Goal: Information Seeking & Learning: Find specific fact

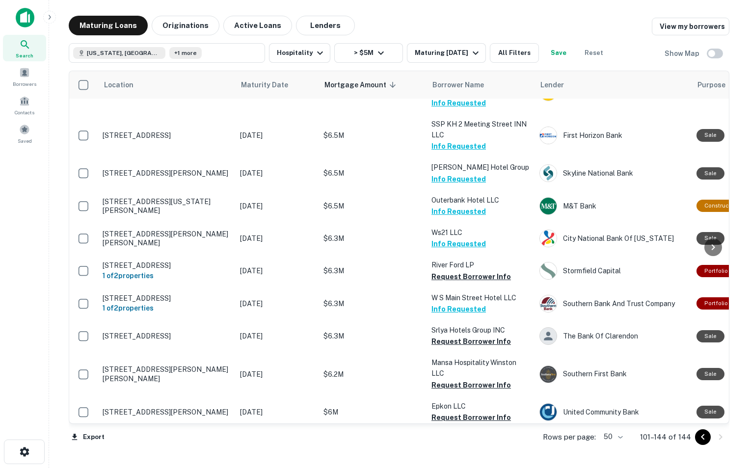
scroll to position [671, 0]
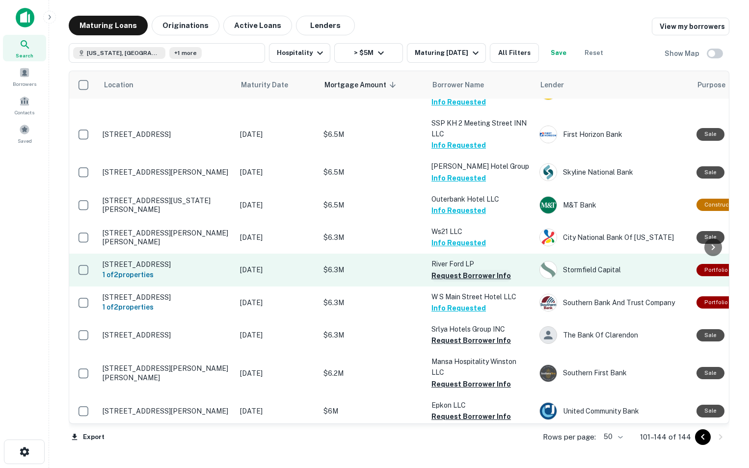
click at [457, 270] on button "Request Borrower Info" at bounding box center [470, 276] width 79 height 12
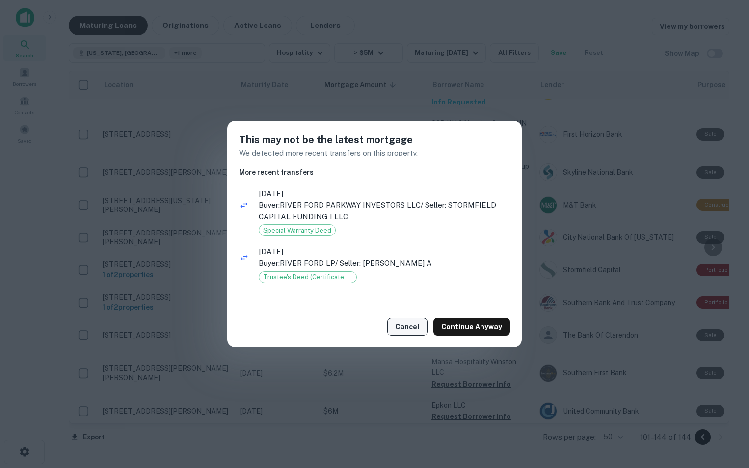
click at [405, 324] on button "Cancel" at bounding box center [407, 327] width 40 height 18
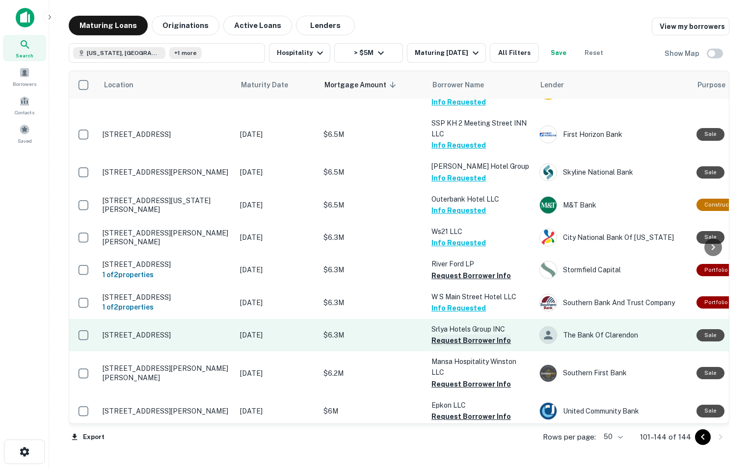
click at [442, 335] on button "Request Borrower Info" at bounding box center [470, 341] width 79 height 12
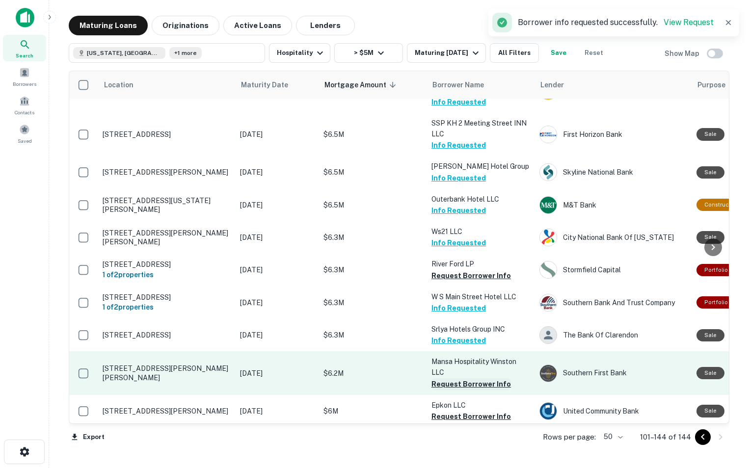
click at [449, 378] on button "Request Borrower Info" at bounding box center [470, 384] width 79 height 12
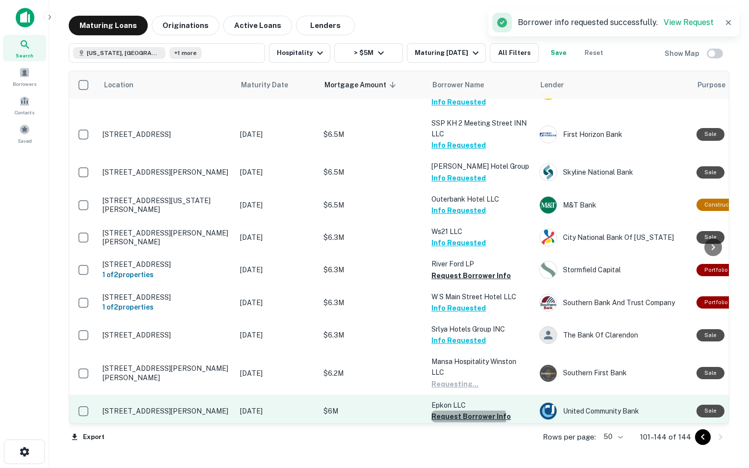
click at [450, 411] on button "Request Borrower Info" at bounding box center [470, 417] width 79 height 12
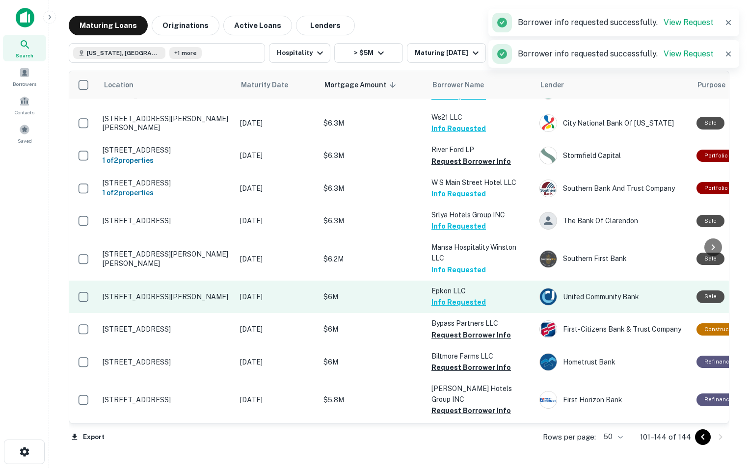
scroll to position [786, 0]
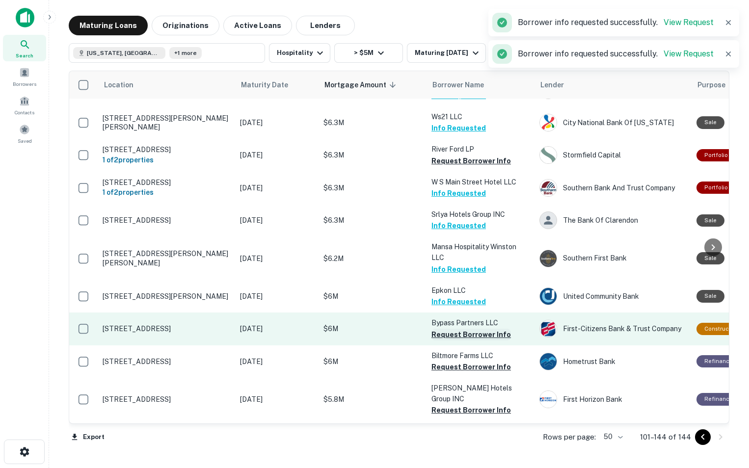
click at [450, 329] on button "Request Borrower Info" at bounding box center [470, 335] width 79 height 12
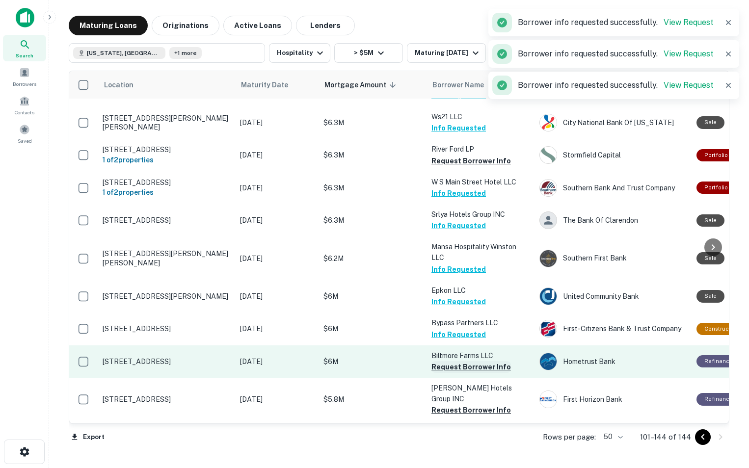
click at [444, 361] on button "Request Borrower Info" at bounding box center [470, 367] width 79 height 12
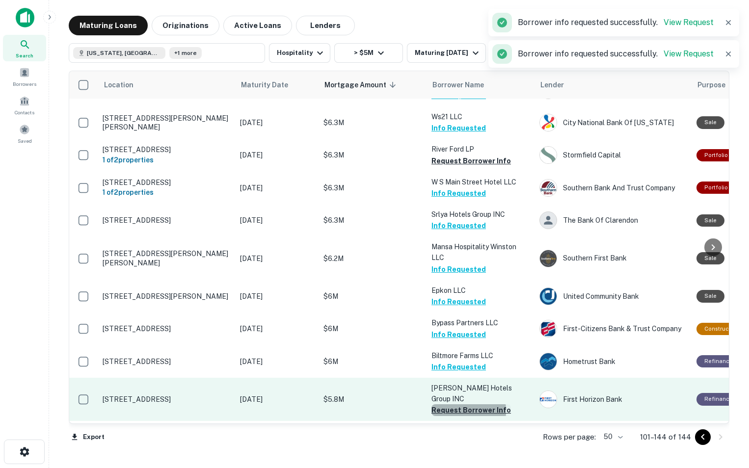
click at [441, 404] on button "Request Borrower Info" at bounding box center [470, 410] width 79 height 12
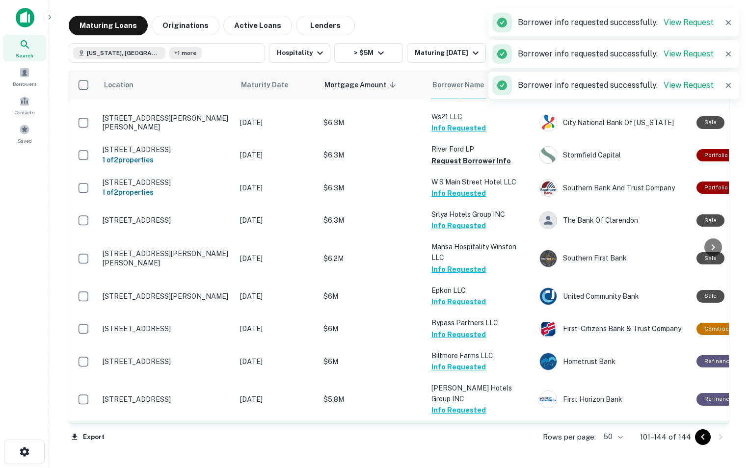
click at [443, 437] on button "Request Borrower Info" at bounding box center [470, 443] width 79 height 12
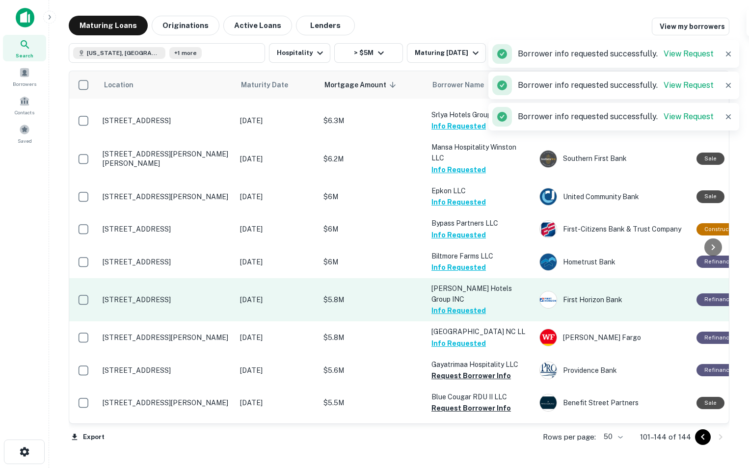
scroll to position [886, 0]
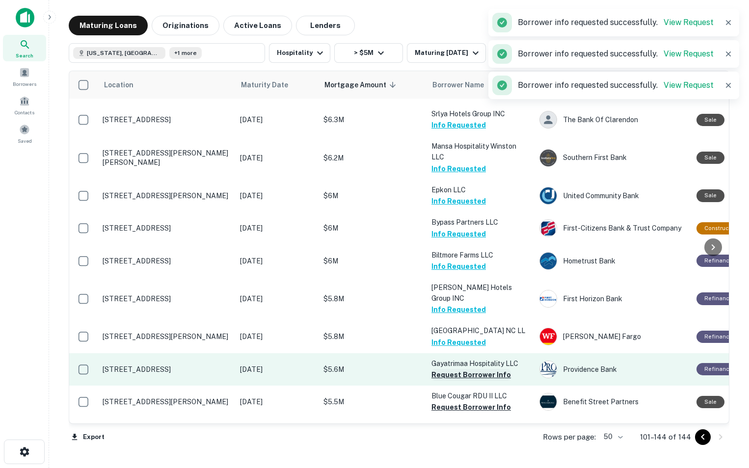
click at [444, 369] on button "Request Borrower Info" at bounding box center [470, 375] width 79 height 12
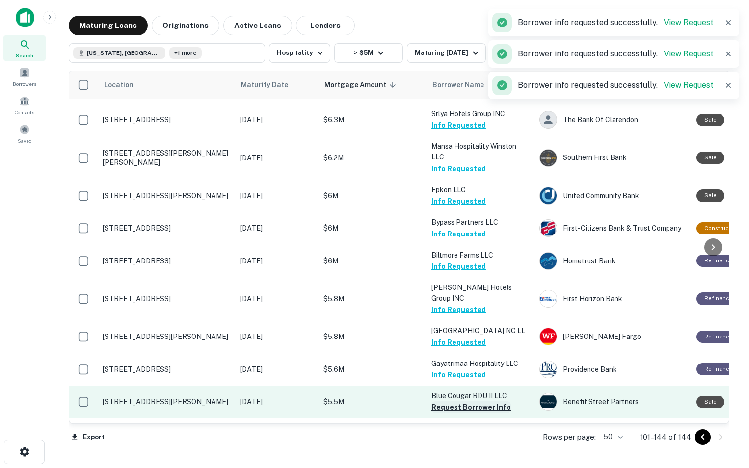
click at [448, 401] on button "Request Borrower Info" at bounding box center [470, 407] width 79 height 12
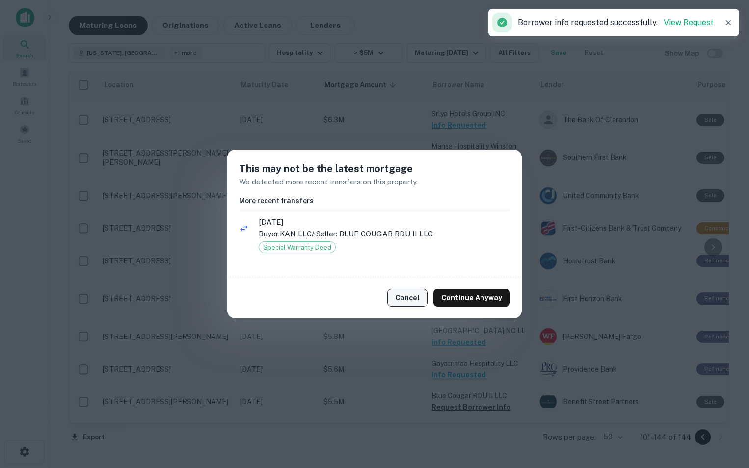
click at [408, 306] on button "Cancel" at bounding box center [407, 298] width 40 height 18
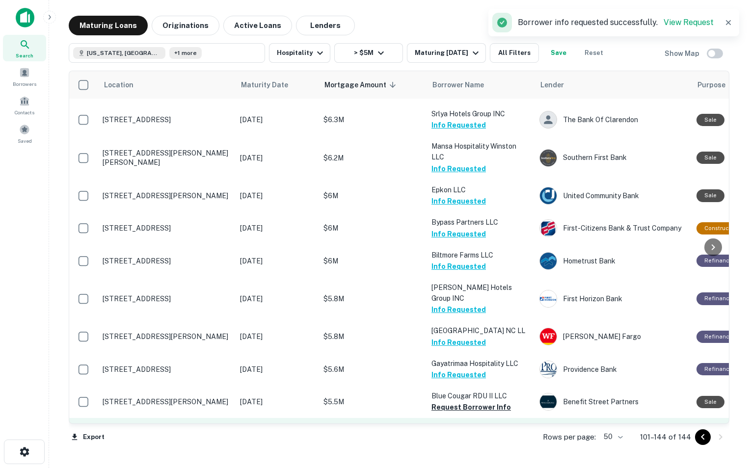
click at [447, 434] on button "Request Borrower Info" at bounding box center [470, 440] width 79 height 12
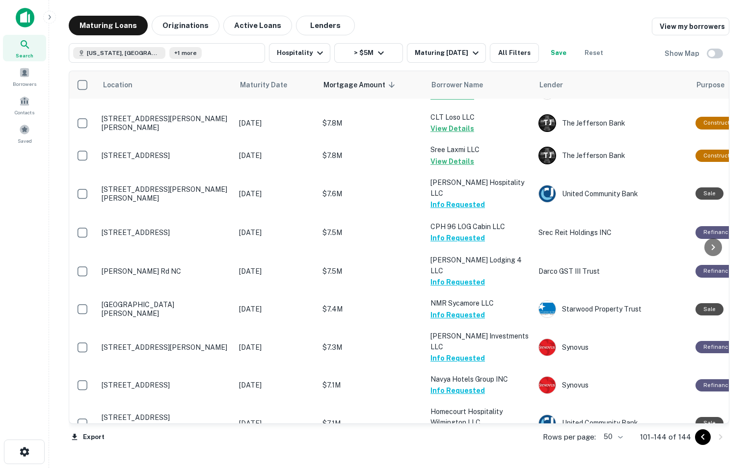
scroll to position [0, 1]
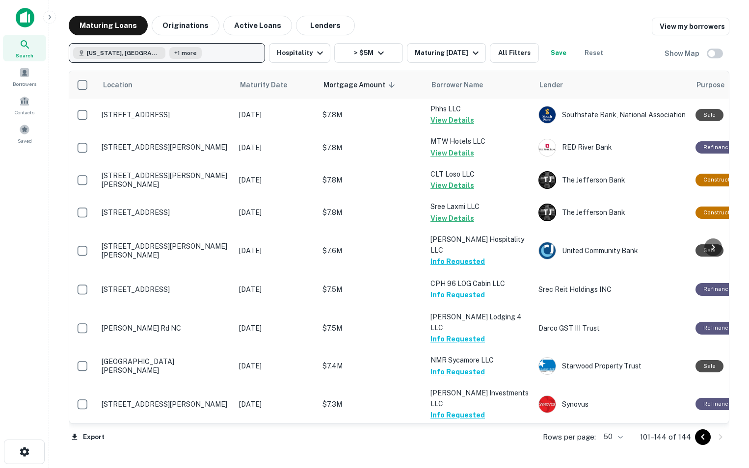
click at [211, 55] on button "[US_STATE], [GEOGRAPHIC_DATA] +1 more" at bounding box center [167, 53] width 196 height 20
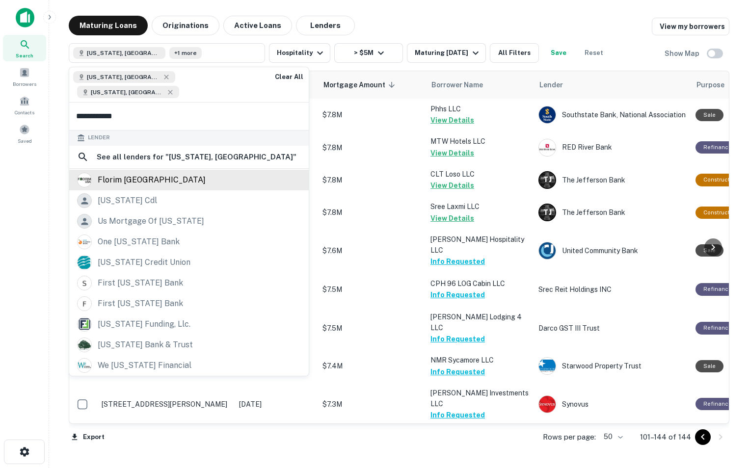
scroll to position [0, 0]
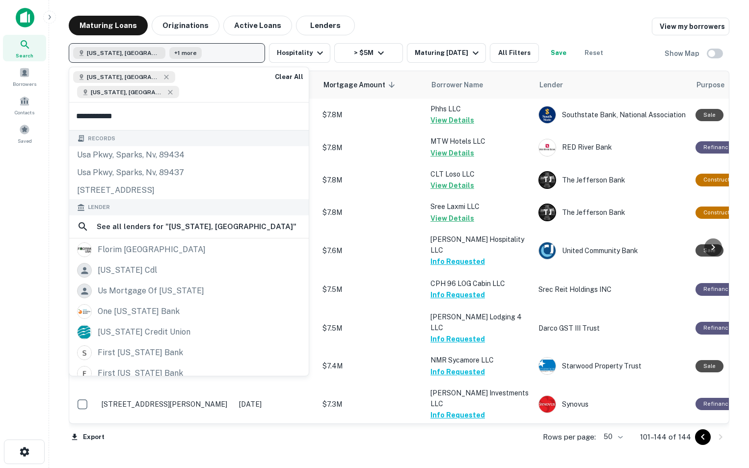
type input "**********"
click at [197, 56] on button "[US_STATE], [GEOGRAPHIC_DATA] +1 more" at bounding box center [167, 53] width 196 height 20
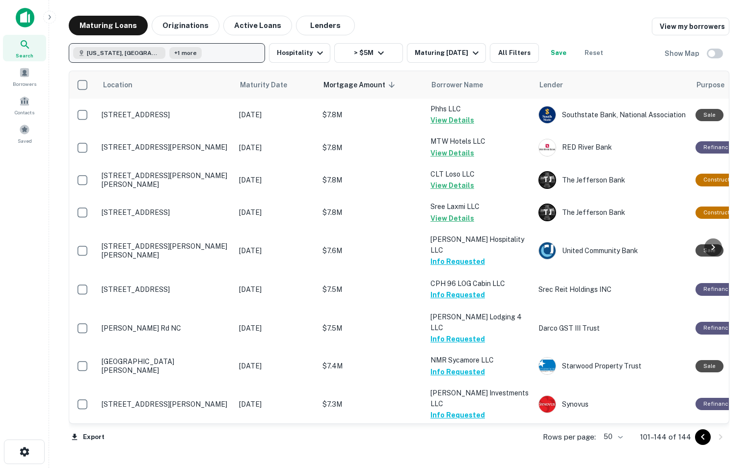
click at [197, 53] on button "[US_STATE], [GEOGRAPHIC_DATA] +1 more" at bounding box center [167, 53] width 196 height 20
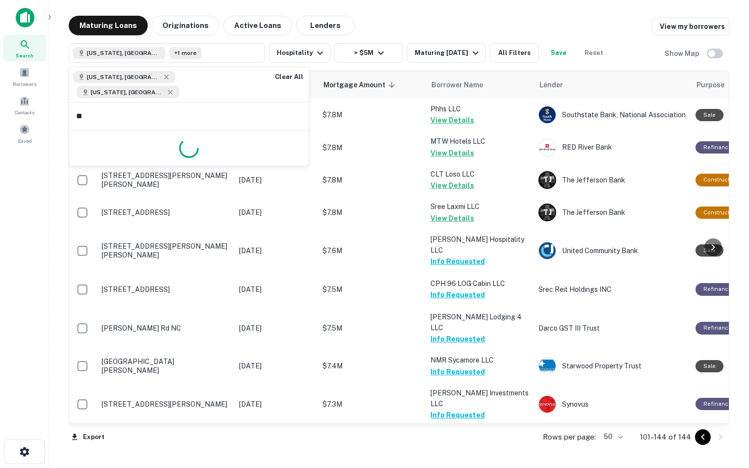
type input "*"
click at [253, 78] on div "[US_STATE], [GEOGRAPHIC_DATA] [US_STATE], [GEOGRAPHIC_DATA] Clear All" at bounding box center [188, 84] width 239 height 35
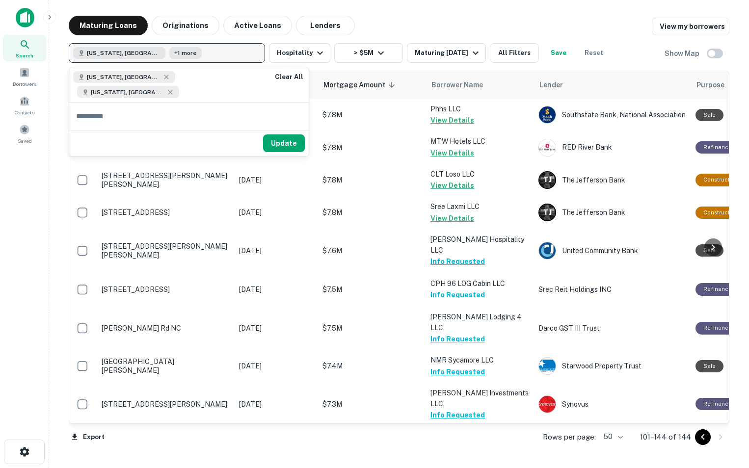
click at [209, 56] on button "[US_STATE], [GEOGRAPHIC_DATA] +1 more" at bounding box center [167, 53] width 196 height 20
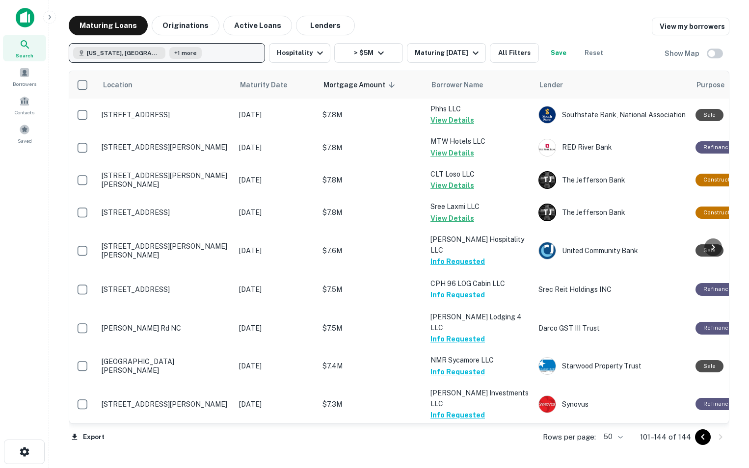
click at [207, 56] on button "[US_STATE], [GEOGRAPHIC_DATA] +1 more" at bounding box center [167, 53] width 196 height 20
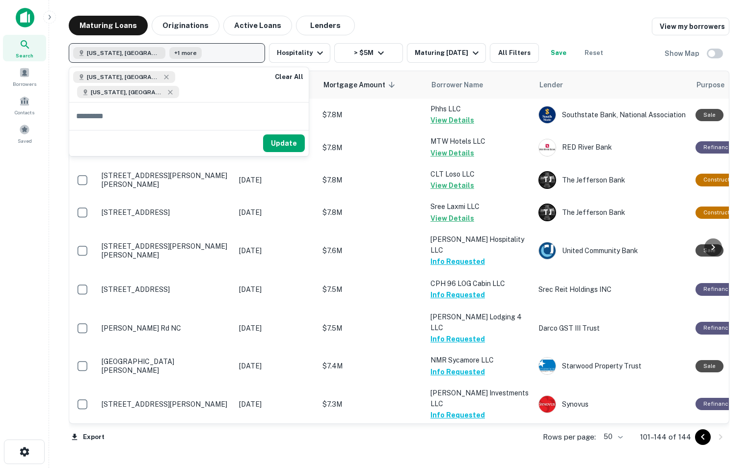
click at [212, 53] on button "[US_STATE], [GEOGRAPHIC_DATA] +1 more" at bounding box center [167, 53] width 196 height 20
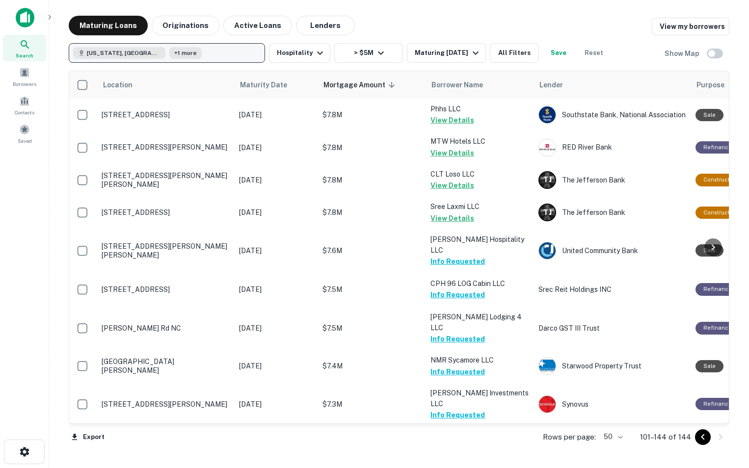
click at [207, 54] on button "[US_STATE], [GEOGRAPHIC_DATA] +1 more" at bounding box center [167, 53] width 196 height 20
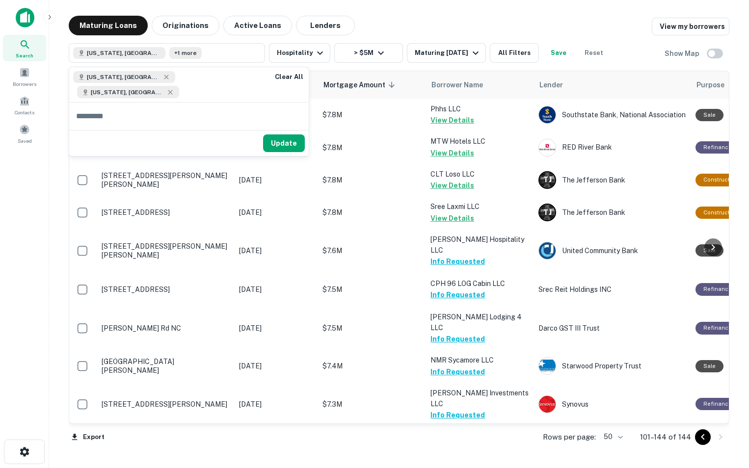
click at [184, 103] on input "text" at bounding box center [188, 116] width 239 height 27
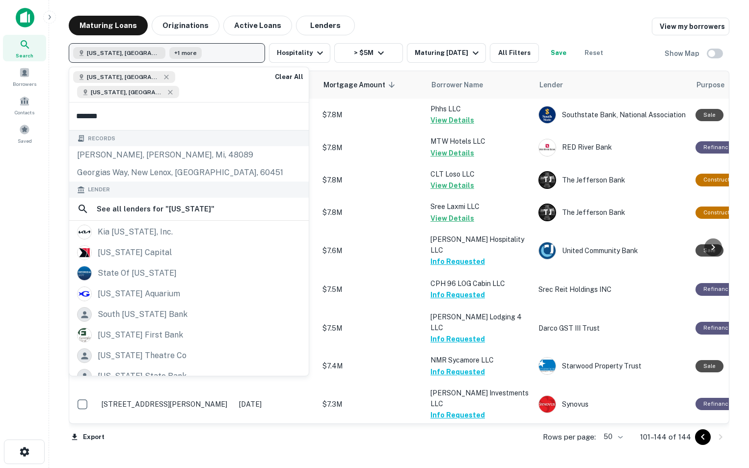
type input "*******"
click at [247, 55] on button "[US_STATE], [GEOGRAPHIC_DATA] +1 more" at bounding box center [167, 53] width 196 height 20
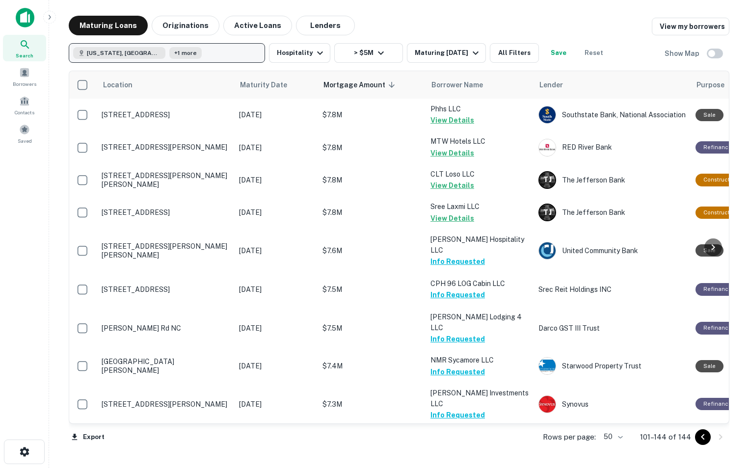
click at [207, 54] on button "[US_STATE], [GEOGRAPHIC_DATA] +1 more" at bounding box center [167, 53] width 196 height 20
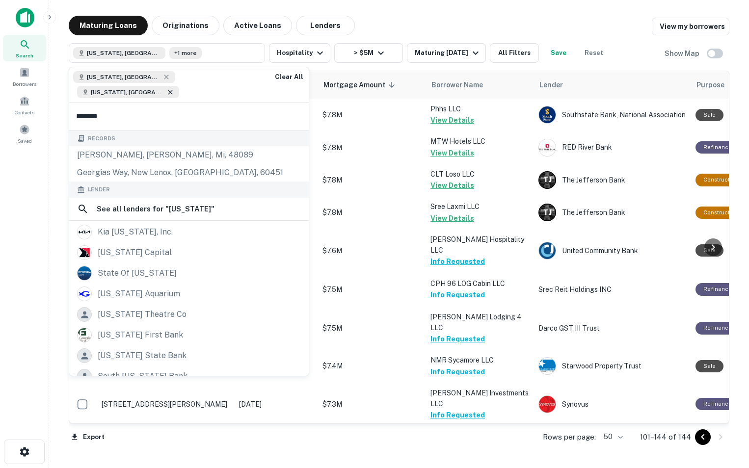
click at [174, 88] on icon at bounding box center [170, 92] width 8 height 8
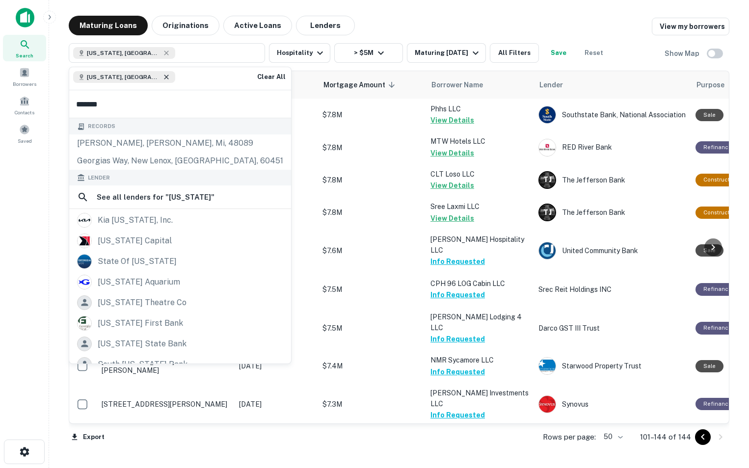
click at [162, 78] on icon at bounding box center [166, 77] width 8 height 8
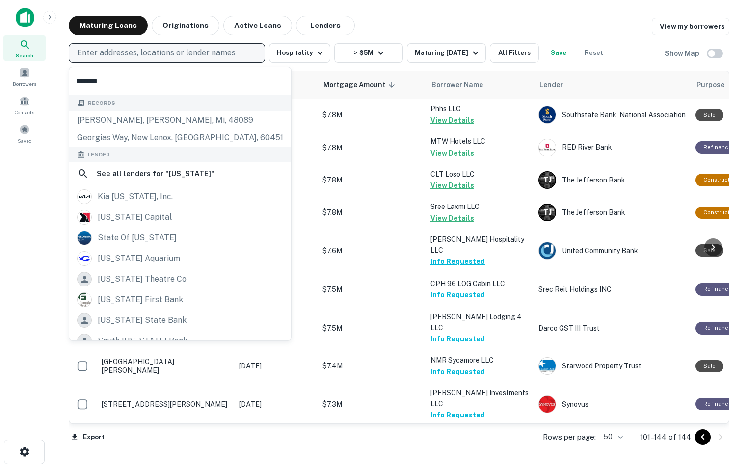
click at [134, 54] on p "Enter addresses, locations or lender names" at bounding box center [156, 53] width 158 height 12
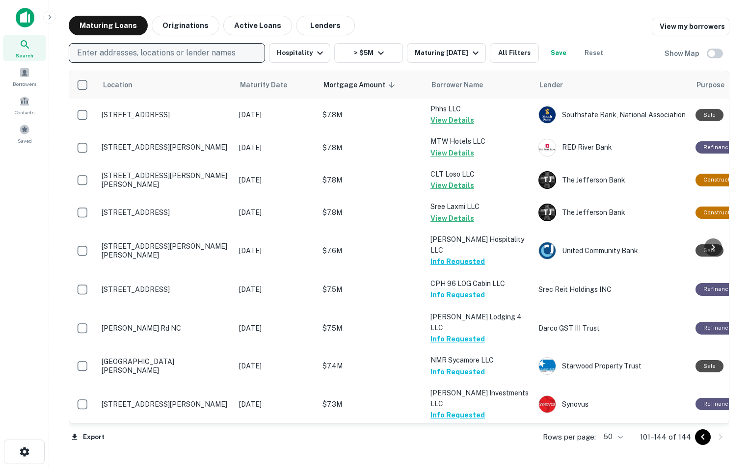
click at [134, 54] on p "Enter addresses, locations or lender names" at bounding box center [156, 53] width 158 height 12
type input "*"
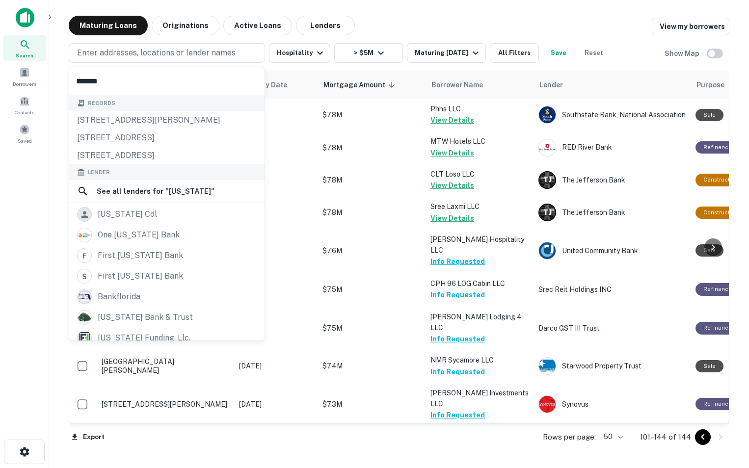
click at [131, 107] on div "Records" at bounding box center [166, 103] width 195 height 16
click at [134, 87] on input "*******" at bounding box center [166, 80] width 195 height 27
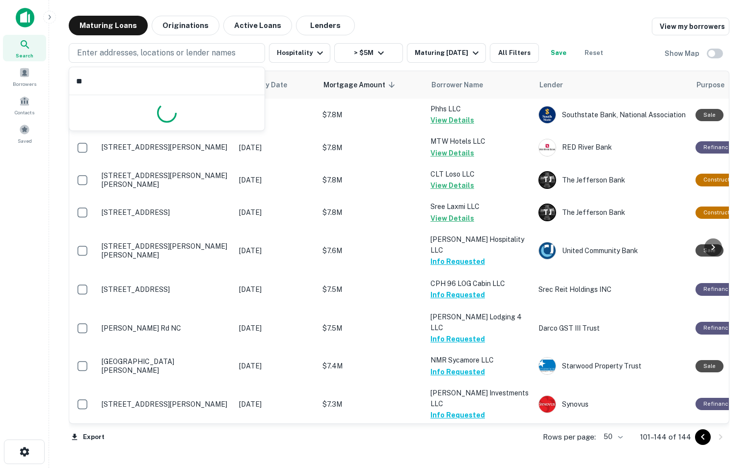
type input "*"
click at [683, 54] on h6 "Show Map" at bounding box center [682, 53] width 36 height 11
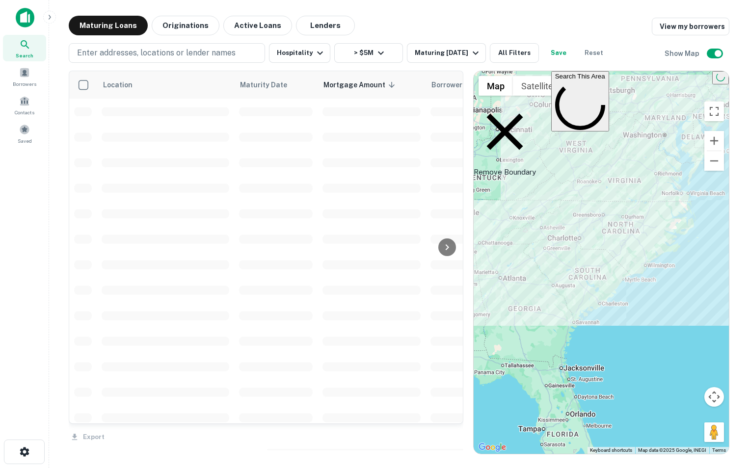
click at [487, 111] on icon at bounding box center [504, 132] width 62 height 62
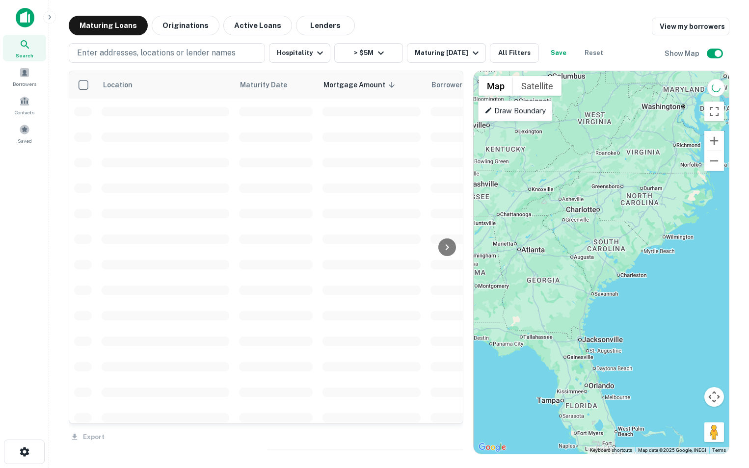
drag, startPoint x: 595, startPoint y: 294, endPoint x: 644, endPoint y: 245, distance: 69.4
click at [644, 245] on div at bounding box center [600, 262] width 255 height 383
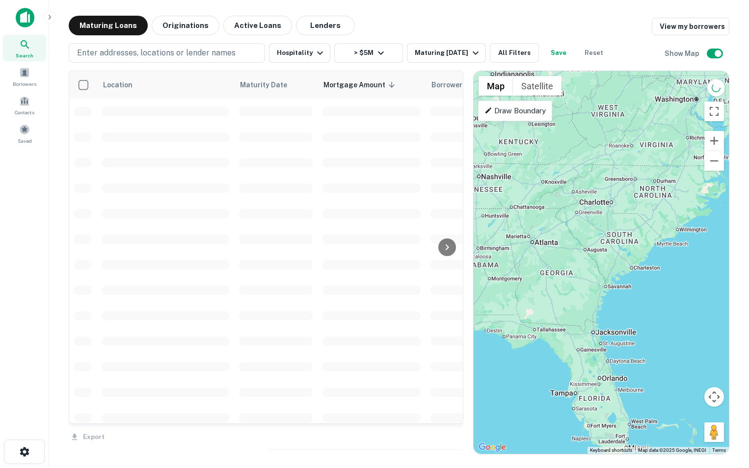
drag, startPoint x: 638, startPoint y: 254, endPoint x: 685, endPoint y: 228, distance: 54.5
click at [685, 228] on div at bounding box center [600, 262] width 255 height 383
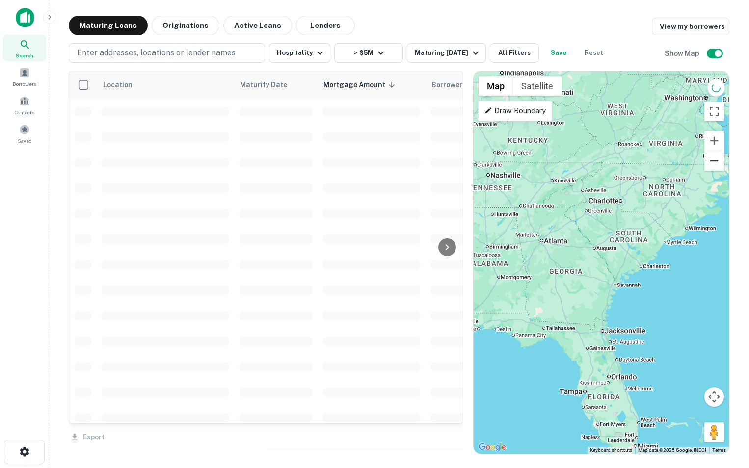
click at [715, 162] on button "Zoom out" at bounding box center [714, 161] width 20 height 20
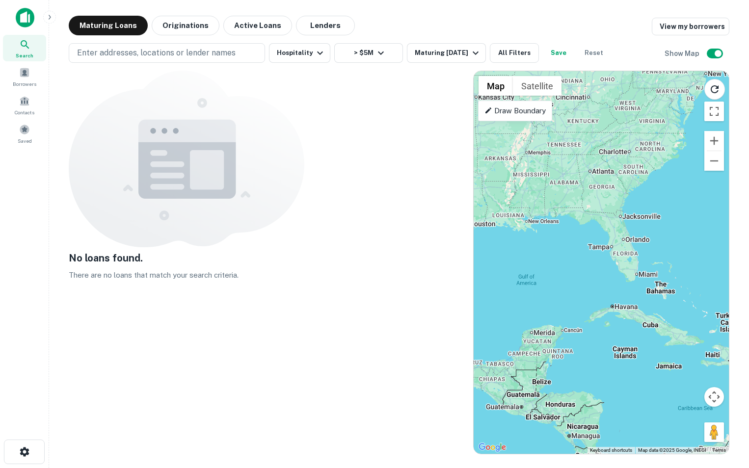
drag, startPoint x: 658, startPoint y: 270, endPoint x: 676, endPoint y: 190, distance: 82.6
click at [676, 190] on div at bounding box center [600, 262] width 255 height 383
click at [493, 114] on p "Draw Boundary" at bounding box center [514, 111] width 61 height 12
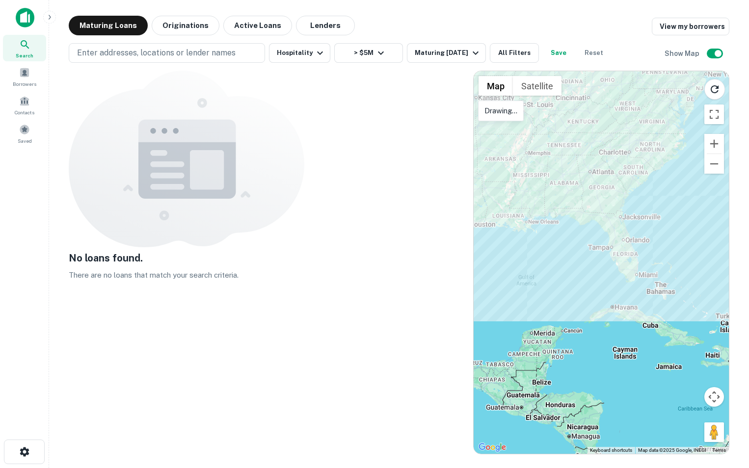
click at [501, 112] on p "Drawing..." at bounding box center [500, 111] width 33 height 12
click at [623, 126] on div at bounding box center [600, 262] width 255 height 383
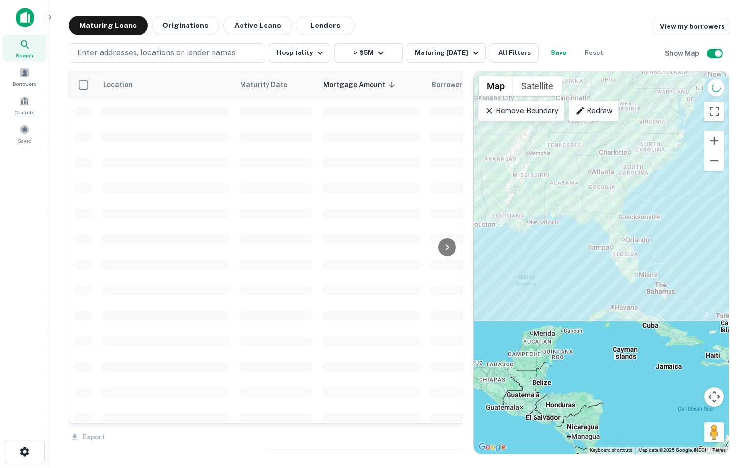
click at [599, 114] on p "Redraw" at bounding box center [593, 111] width 37 height 12
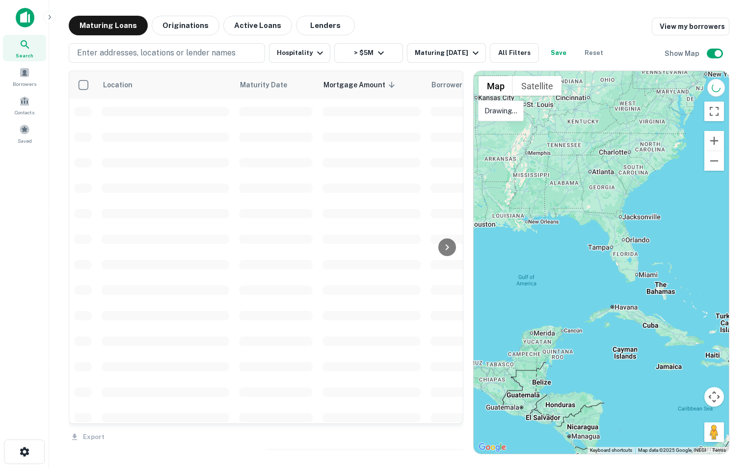
drag, startPoint x: 683, startPoint y: 133, endPoint x: 652, endPoint y: 136, distance: 30.6
click at [652, 136] on div at bounding box center [600, 262] width 255 height 383
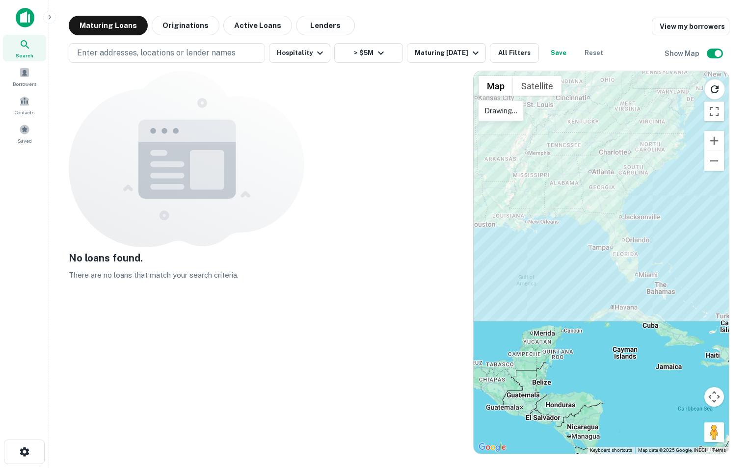
click at [677, 134] on div at bounding box center [600, 262] width 255 height 383
click at [520, 109] on p "Remove Boundary" at bounding box center [520, 111] width 73 height 12
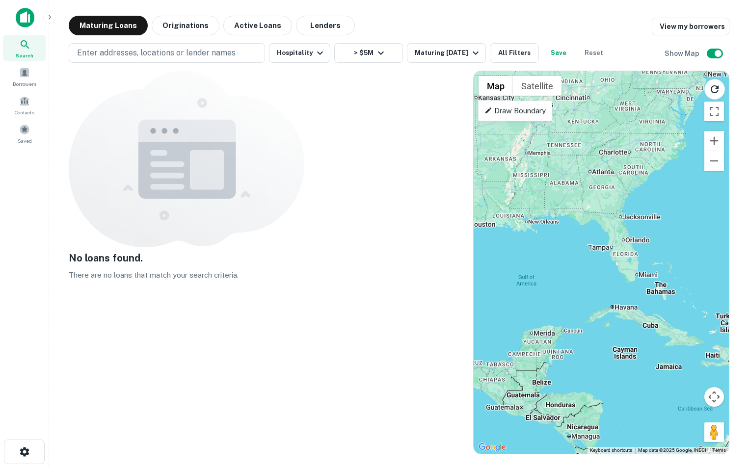
click at [25, 12] on img at bounding box center [25, 18] width 19 height 20
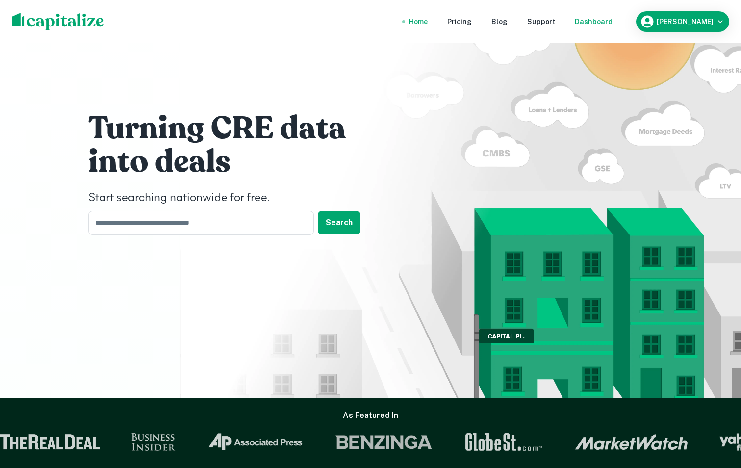
click at [604, 22] on div "Dashboard" at bounding box center [594, 21] width 38 height 11
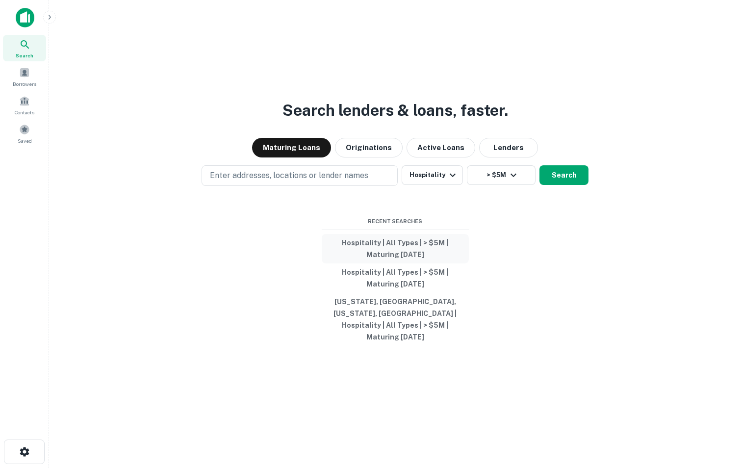
click at [364, 258] on button "Hospitality | All Types | > $5M | Maturing [DATE]" at bounding box center [395, 248] width 147 height 29
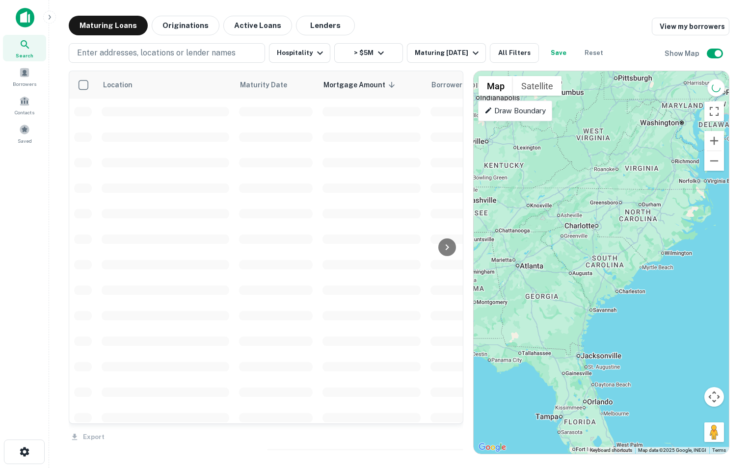
drag, startPoint x: 520, startPoint y: 221, endPoint x: 575, endPoint y: 141, distance: 97.3
click at [575, 141] on div at bounding box center [600, 262] width 255 height 383
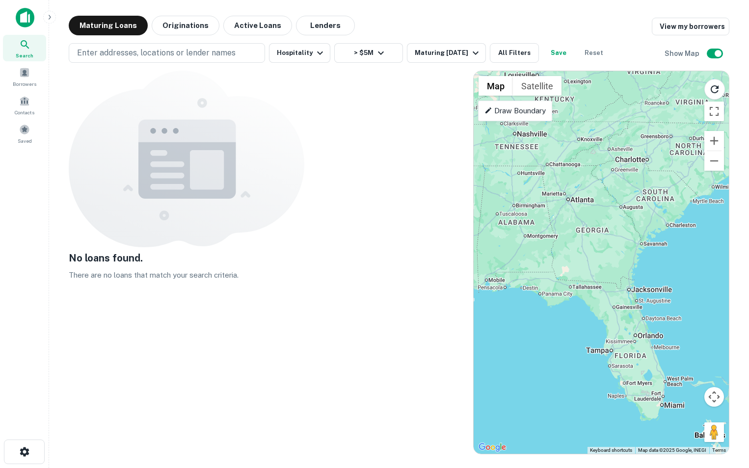
drag, startPoint x: 541, startPoint y: 207, endPoint x: 557, endPoint y: 208, distance: 16.3
click at [557, 208] on div at bounding box center [600, 262] width 255 height 383
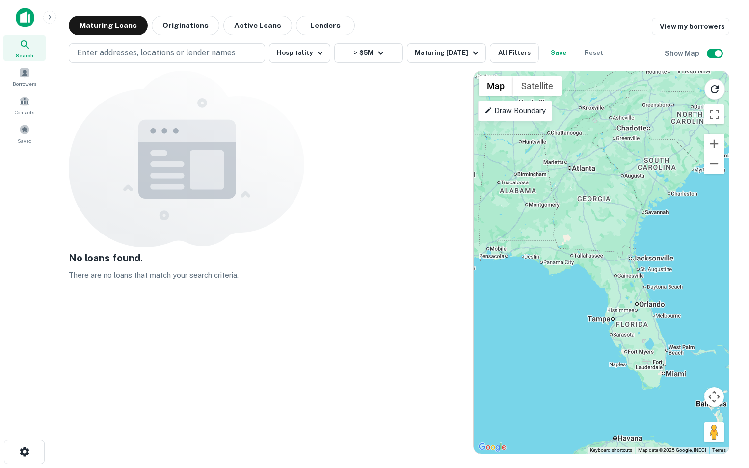
drag, startPoint x: 557, startPoint y: 208, endPoint x: 559, endPoint y: 176, distance: 32.5
click at [559, 176] on div at bounding box center [600, 262] width 255 height 383
click at [715, 166] on button "Zoom out" at bounding box center [714, 164] width 20 height 20
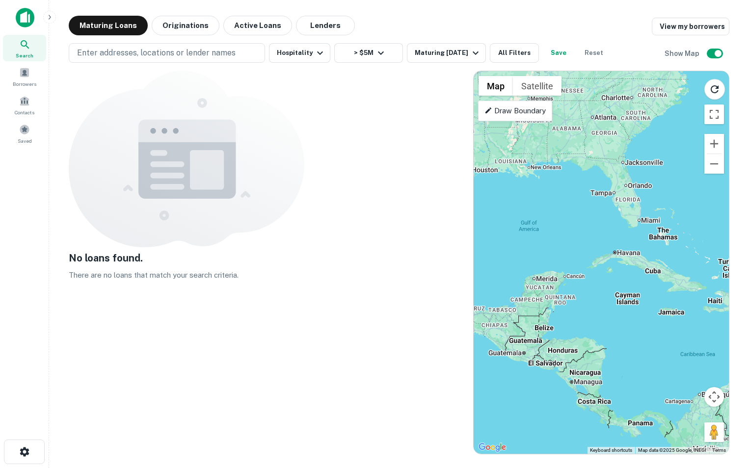
drag, startPoint x: 680, startPoint y: 242, endPoint x: 687, endPoint y: 144, distance: 98.8
click at [687, 144] on div at bounding box center [600, 262] width 255 height 383
click at [320, 50] on icon "button" at bounding box center [320, 53] width 12 height 12
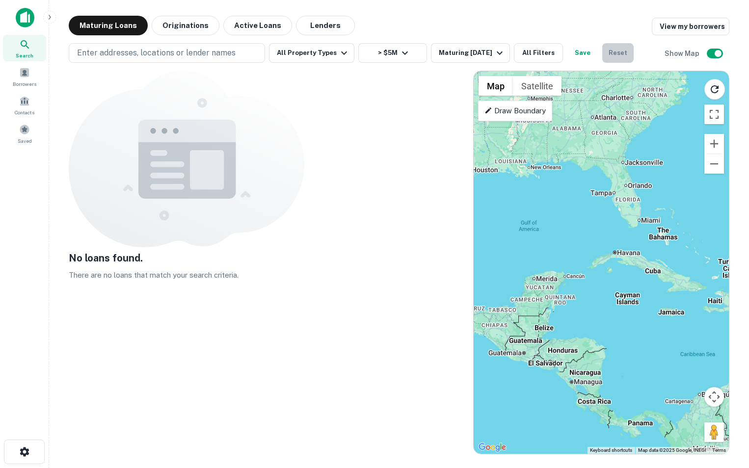
click at [618, 55] on button "Reset" at bounding box center [617, 53] width 31 height 20
click at [20, 15] on img at bounding box center [25, 18] width 19 height 20
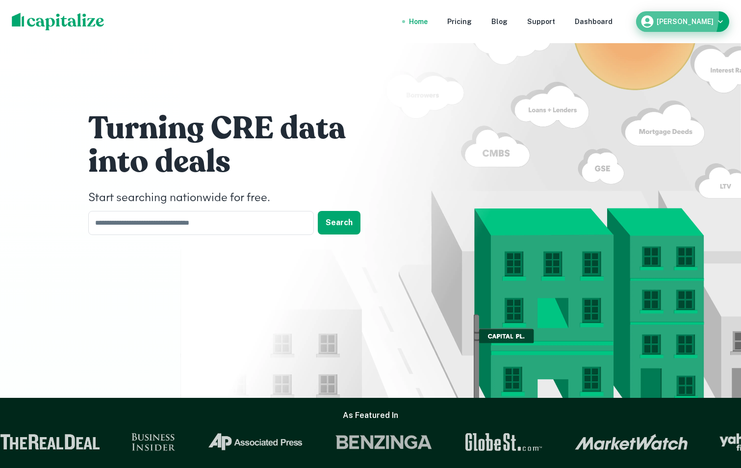
click at [674, 15] on div "[PERSON_NAME]" at bounding box center [682, 21] width 85 height 15
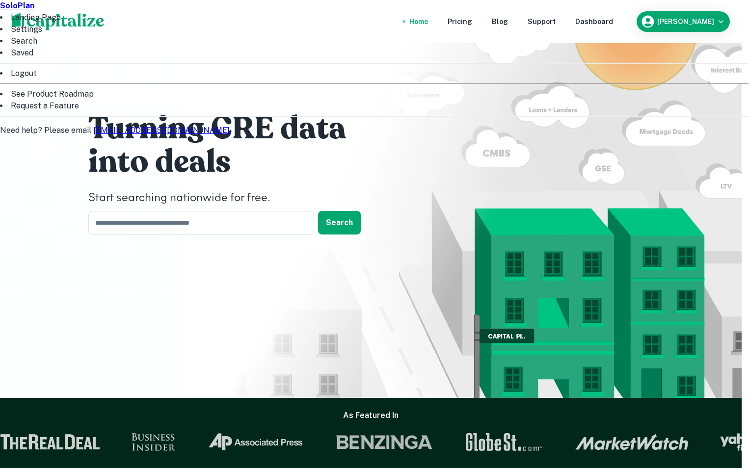
click at [345, 93] on div at bounding box center [374, 234] width 749 height 468
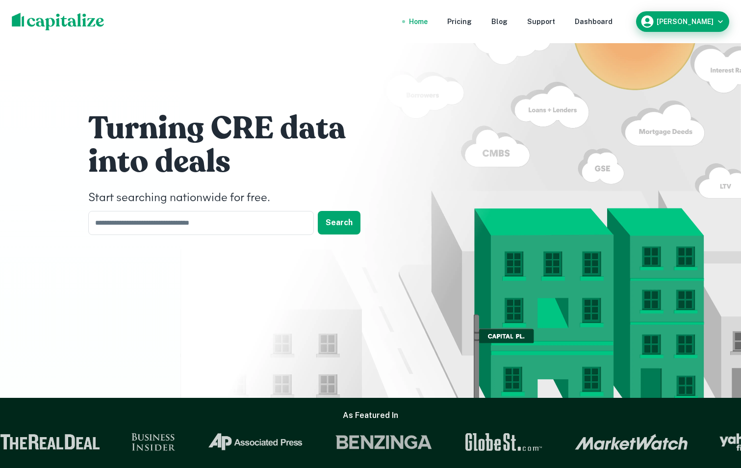
click at [698, 28] on div "[PERSON_NAME]" at bounding box center [682, 21] width 85 height 15
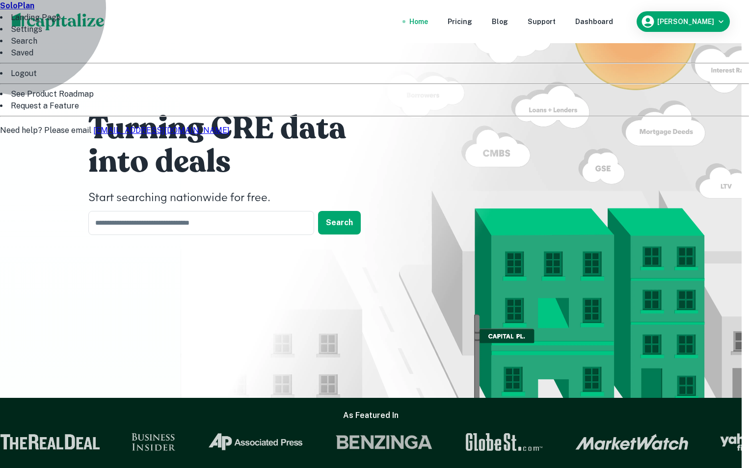
click at [641, 24] on li "Landing Page" at bounding box center [374, 18] width 749 height 12
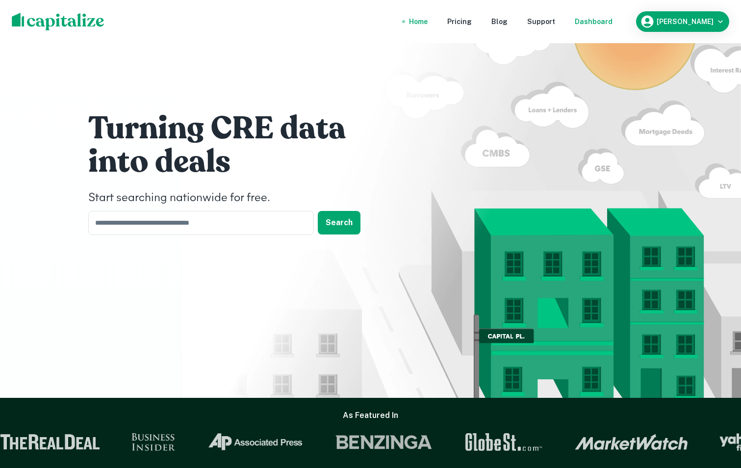
click at [600, 26] on div "Dashboard" at bounding box center [594, 21] width 38 height 11
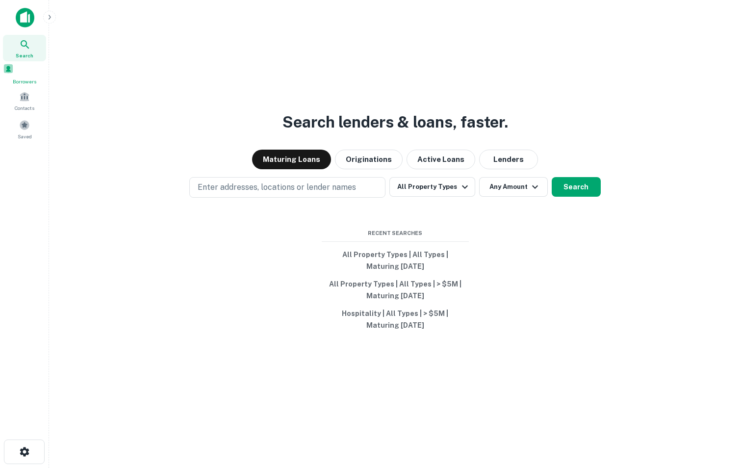
click at [14, 74] on span at bounding box center [8, 68] width 11 height 11
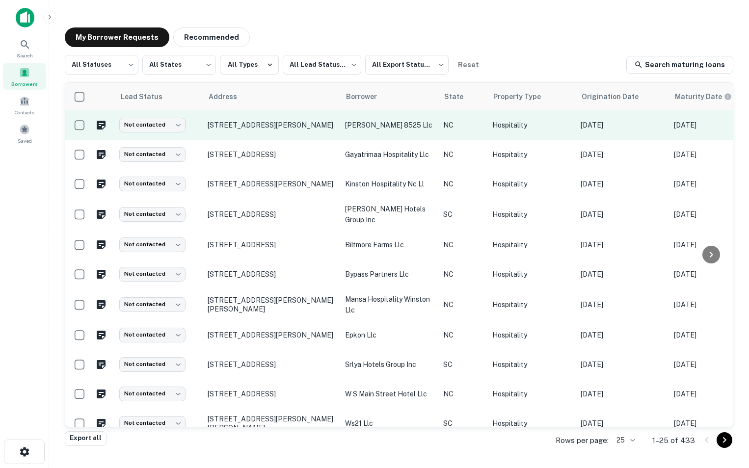
drag, startPoint x: 205, startPoint y: 128, endPoint x: 327, endPoint y: 130, distance: 122.2
click at [327, 130] on td "8517 N Tryon St Charlotte, NC 28262" at bounding box center [271, 124] width 137 height 29
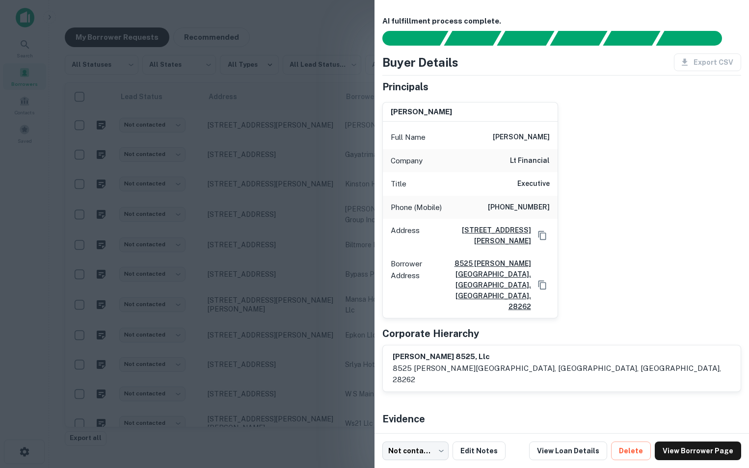
click at [244, 100] on div at bounding box center [374, 234] width 749 height 468
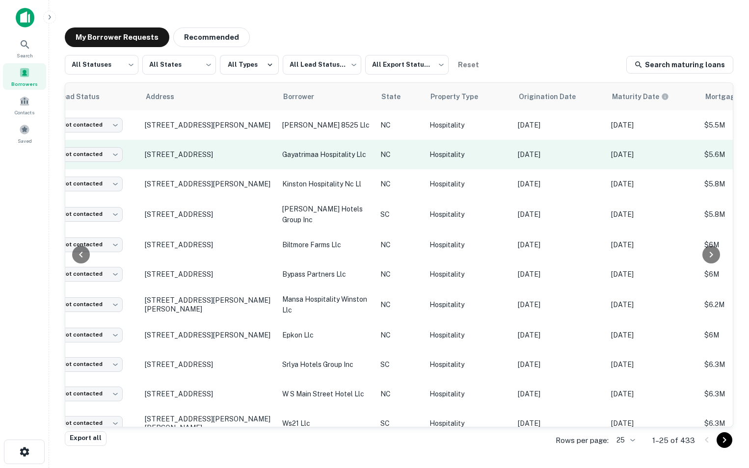
scroll to position [0, 63]
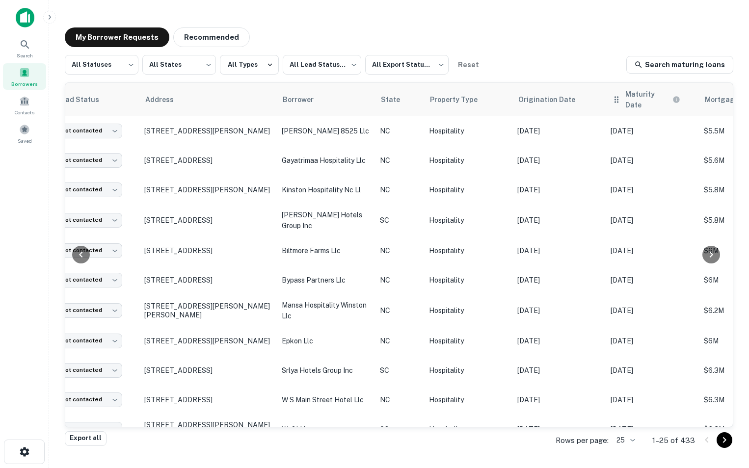
click at [621, 105] on th "Maturity Date" at bounding box center [651, 99] width 93 height 33
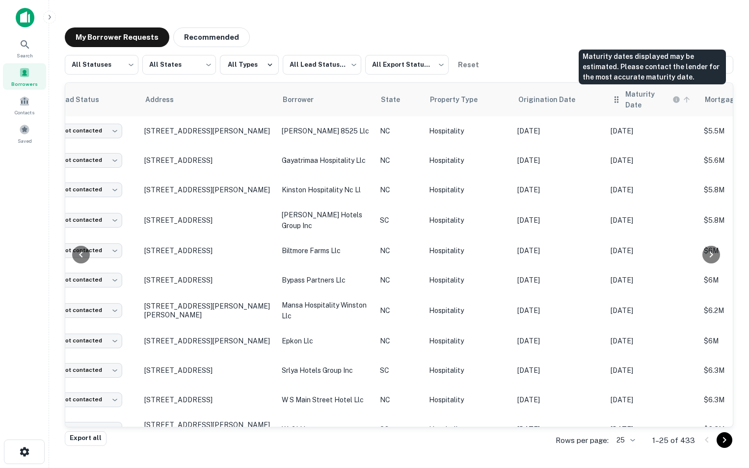
click at [638, 100] on h6 "Maturity Date" at bounding box center [647, 100] width 45 height 22
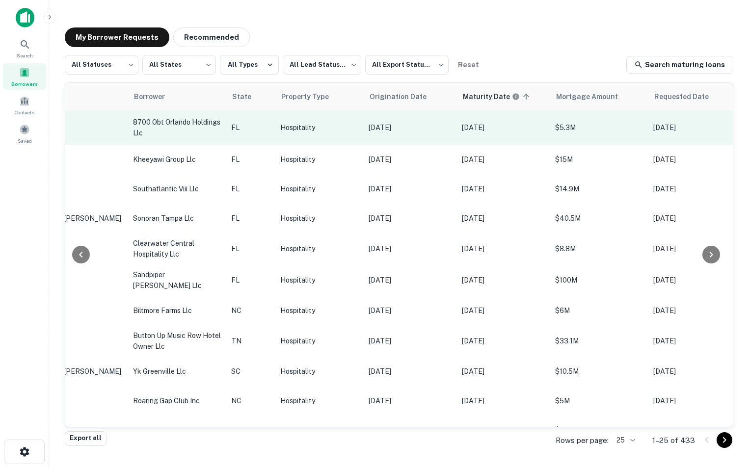
scroll to position [0, 213]
click at [627, 140] on td "$5.3M" at bounding box center [598, 127] width 98 height 34
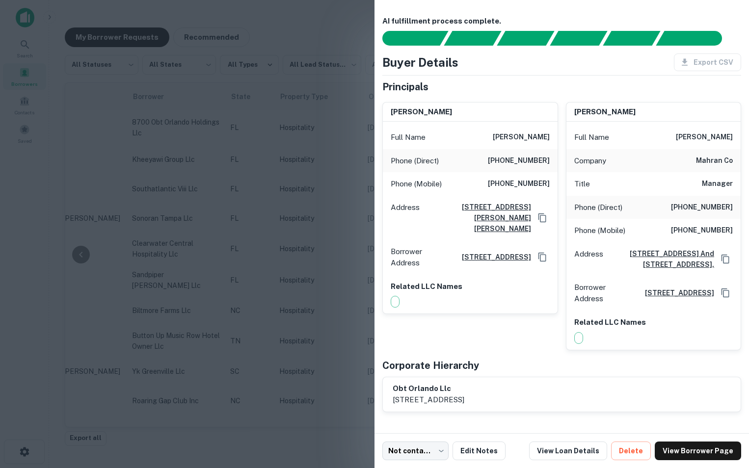
click at [275, 326] on div at bounding box center [374, 234] width 749 height 468
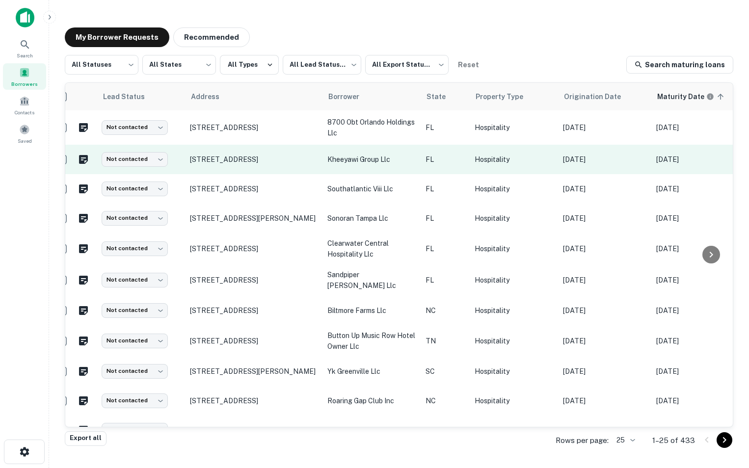
scroll to position [0, 0]
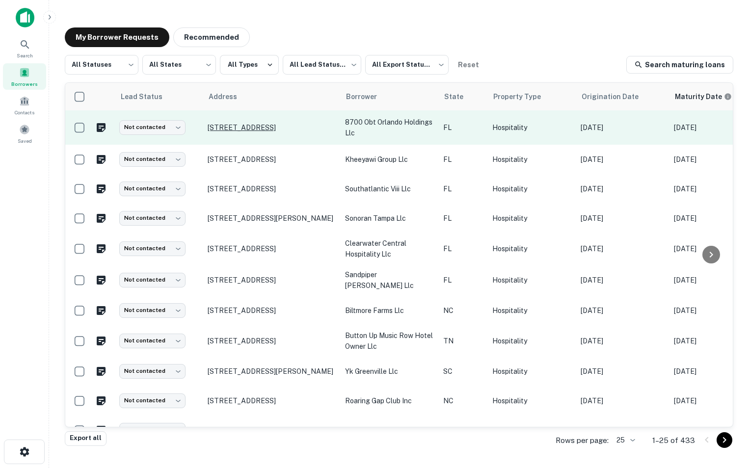
drag, startPoint x: 234, startPoint y: 138, endPoint x: 208, endPoint y: 125, distance: 29.6
click at [208, 125] on td "8700 S Orange Blossom Trl Orlando, FL 32809" at bounding box center [271, 127] width 137 height 34
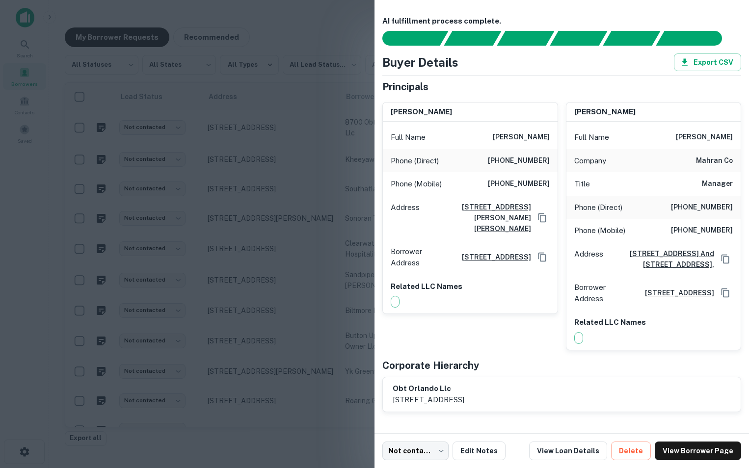
copy p "8700 S Orange Blossom Trl Orlando, FL 32809"
click at [558, 455] on link "View Loan Details" at bounding box center [568, 450] width 78 height 19
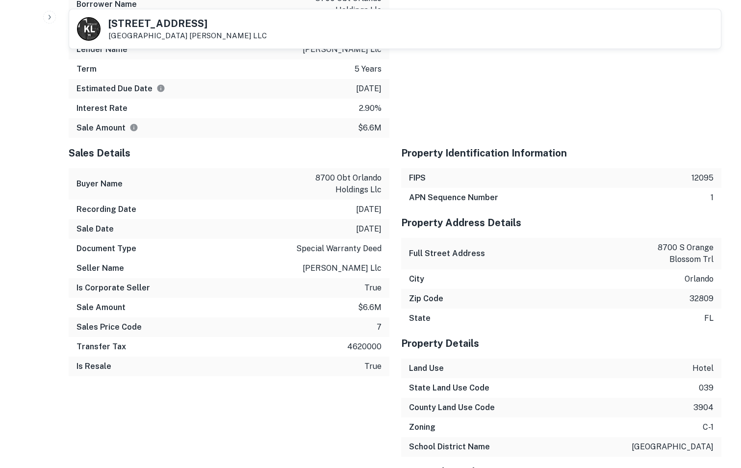
scroll to position [1226, 0]
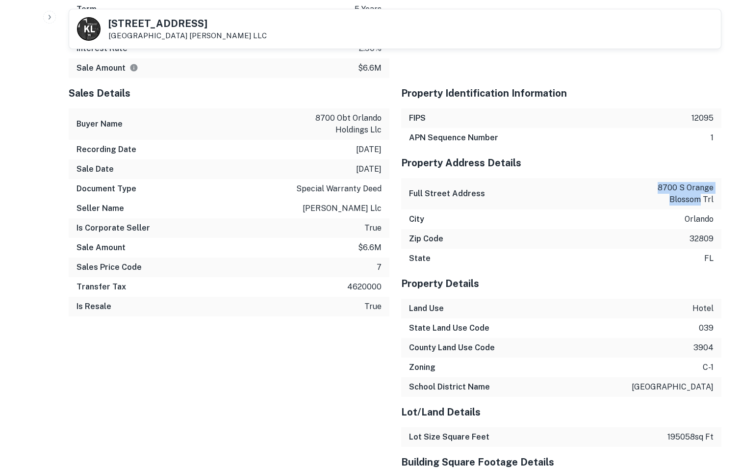
drag, startPoint x: 618, startPoint y: 190, endPoint x: 721, endPoint y: 191, distance: 102.5
click at [721, 191] on div "Full Street Address 8700 s orange blossom trl" at bounding box center [561, 193] width 321 height 31
copy p "8700 s orange blossom"
